Goal: Check status

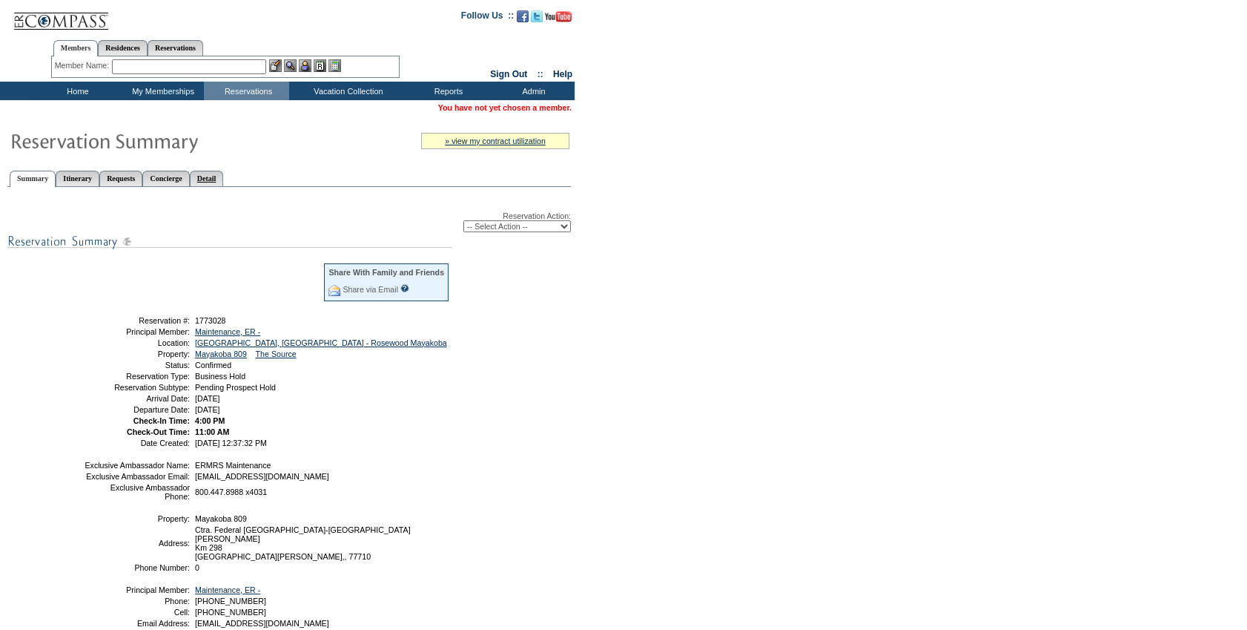
click at [224, 177] on link "Detail" at bounding box center [207, 179] width 34 height 16
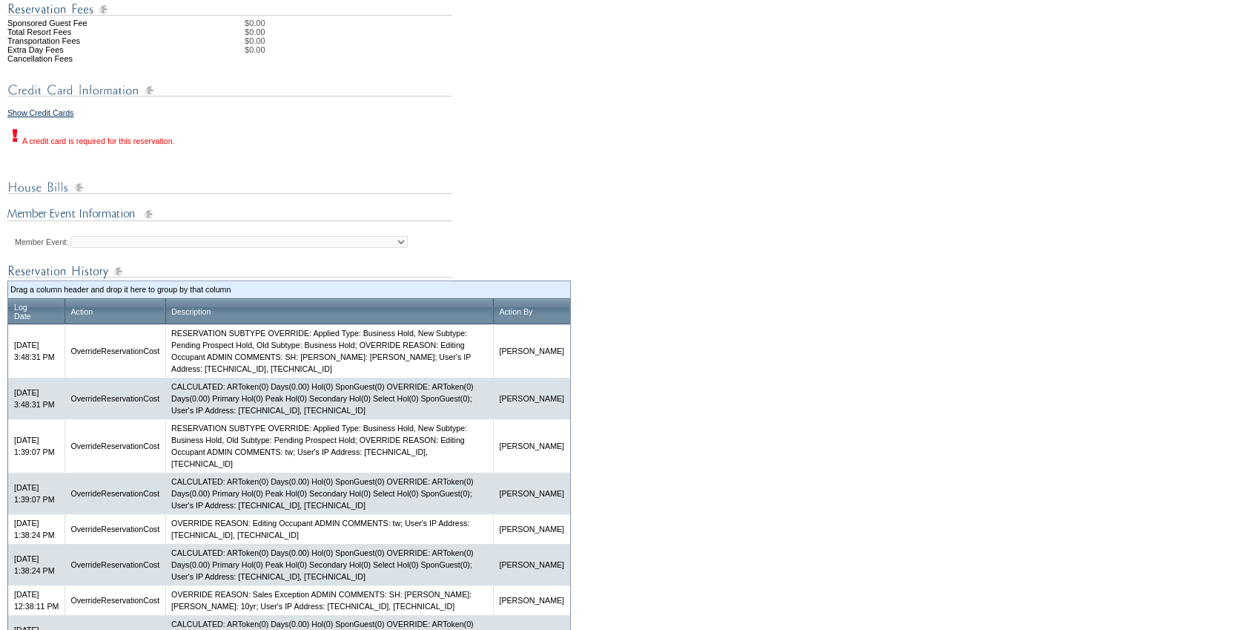
scroll to position [720, 0]
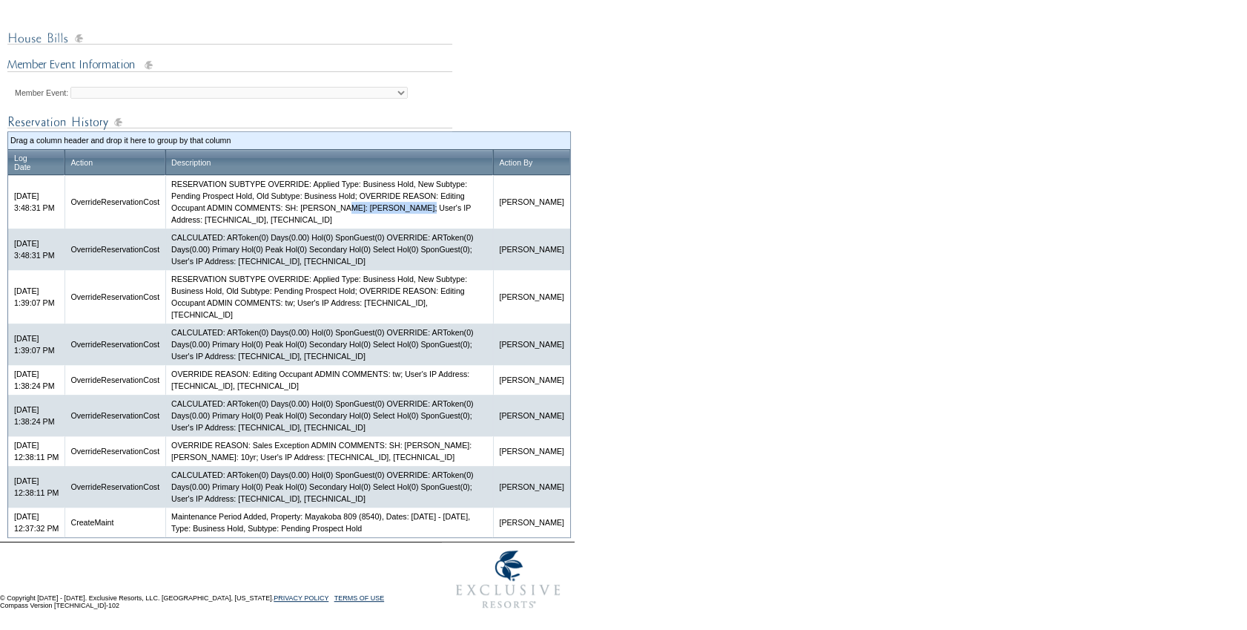
drag, startPoint x: 364, startPoint y: 205, endPoint x: 445, endPoint y: 206, distance: 80.8
click at [445, 206] on td "RESERVATION SUBTYPE OVERRIDE: Applied Type: Business Hold, New Subtype: Pending…" at bounding box center [329, 201] width 328 height 53
